Goal: Information Seeking & Learning: Learn about a topic

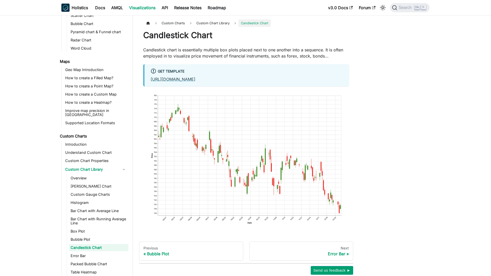
scroll to position [195, 0]
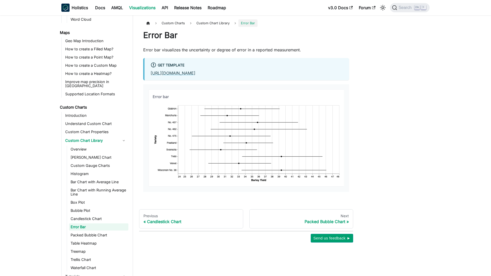
scroll to position [203, 0]
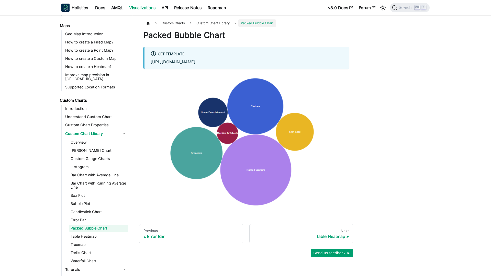
scroll to position [212, 0]
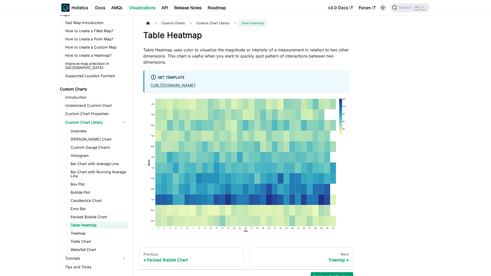
scroll to position [220, 0]
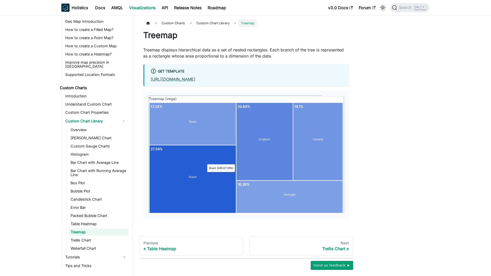
scroll to position [228, 0]
